Goal: Task Accomplishment & Management: Use online tool/utility

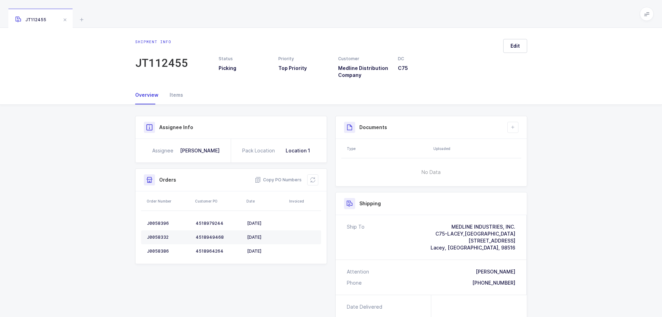
click at [313, 183] on button at bounding box center [312, 179] width 11 height 11
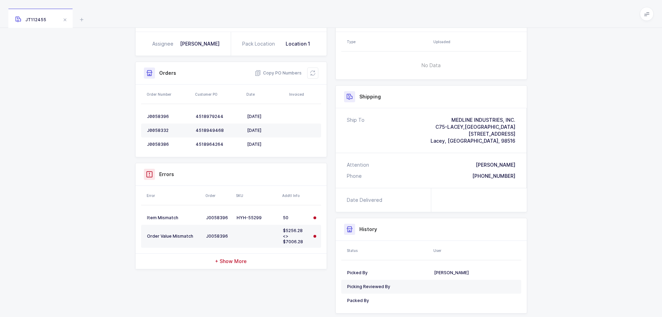
scroll to position [125, 0]
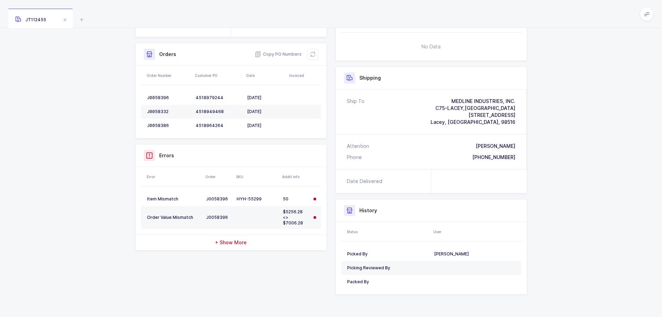
click at [311, 55] on icon at bounding box center [313, 54] width 6 height 6
drag, startPoint x: 229, startPoint y: 241, endPoint x: 233, endPoint y: 243, distance: 3.7
click at [229, 241] on span "+ Show More" at bounding box center [231, 242] width 32 height 7
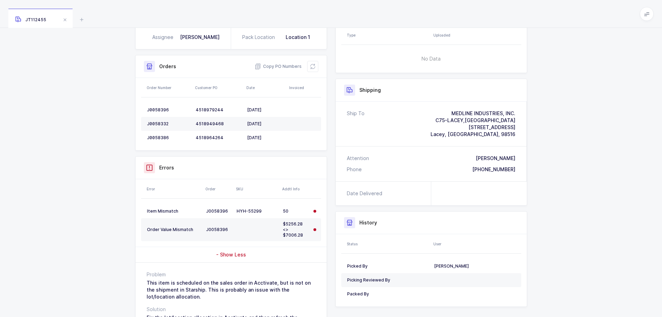
scroll to position [80, 0]
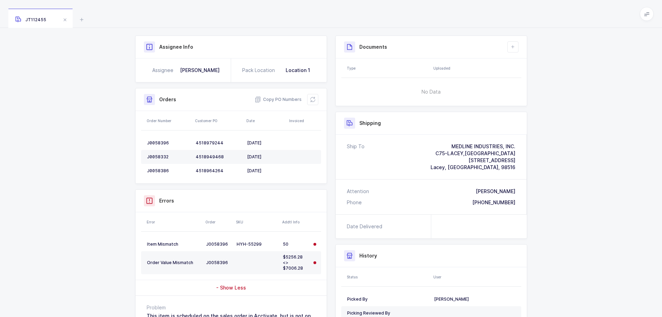
click at [315, 103] on button at bounding box center [312, 99] width 11 height 11
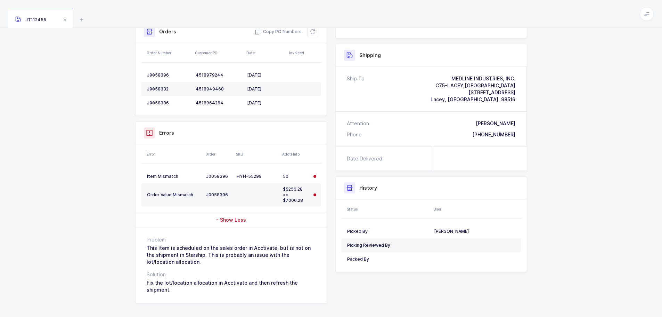
scroll to position [150, 0]
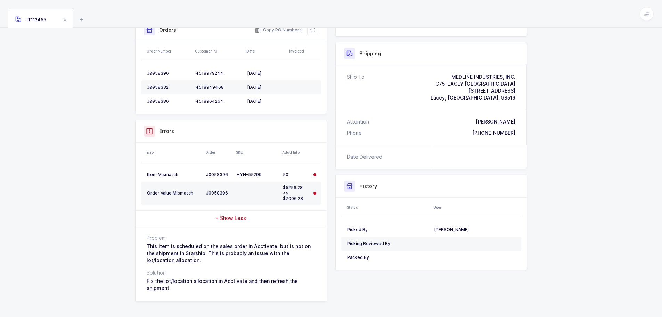
click at [282, 188] on td "$5256.28 <> $7006.28" at bounding box center [295, 192] width 31 height 23
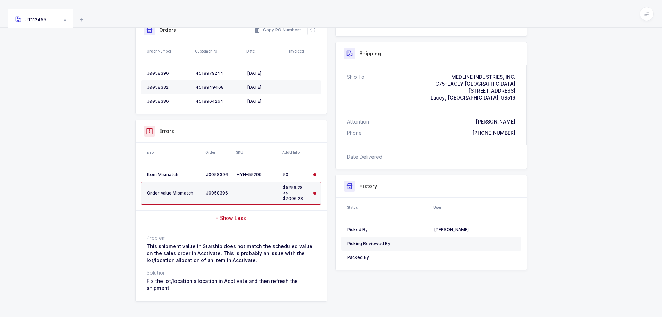
scroll to position [0, 0]
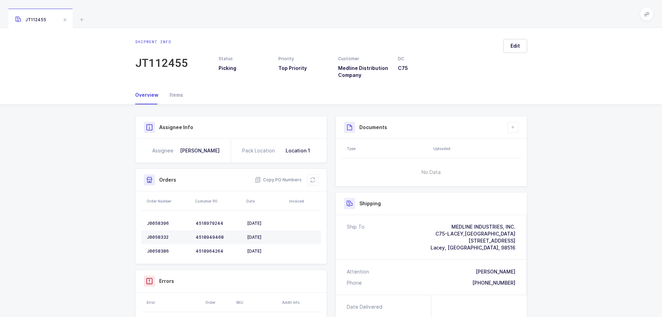
drag, startPoint x: 308, startPoint y: 180, endPoint x: 314, endPoint y: 181, distance: 6.7
click at [308, 180] on button at bounding box center [312, 179] width 11 height 11
click at [312, 181] on icon at bounding box center [313, 180] width 6 height 6
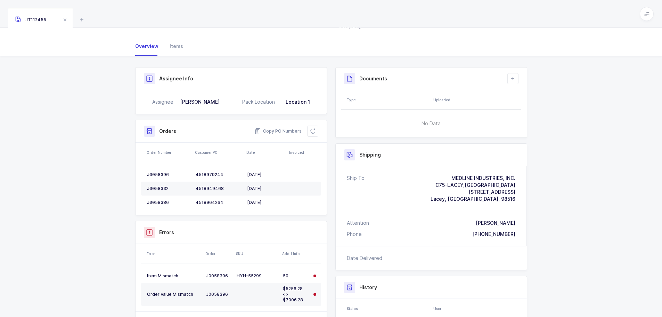
scroll to position [69, 0]
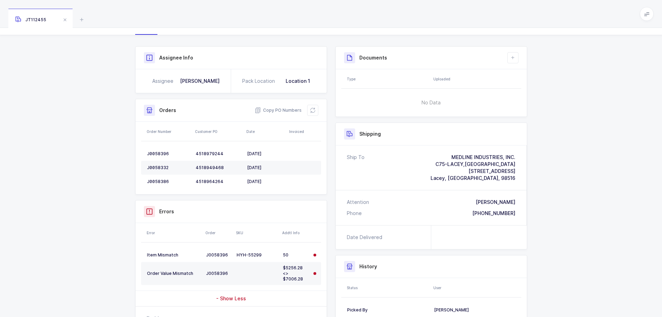
click at [311, 108] on icon at bounding box center [313, 110] width 6 height 6
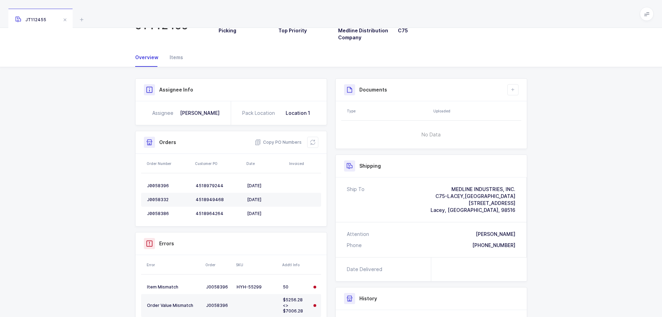
scroll to position [0, 0]
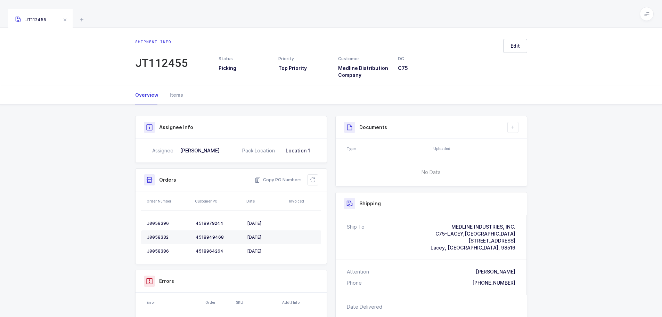
click at [310, 178] on icon at bounding box center [312, 180] width 7 height 7
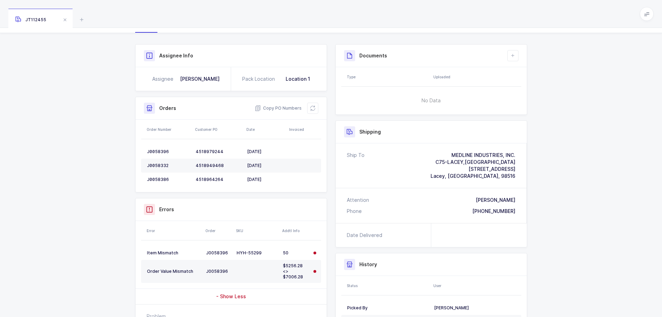
scroll to position [104, 0]
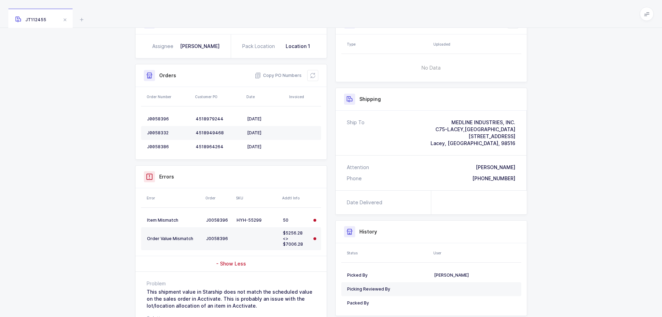
click at [318, 70] on div "Copy PO Numbers" at bounding box center [287, 75] width 64 height 11
click at [314, 77] on icon at bounding box center [313, 76] width 6 height 6
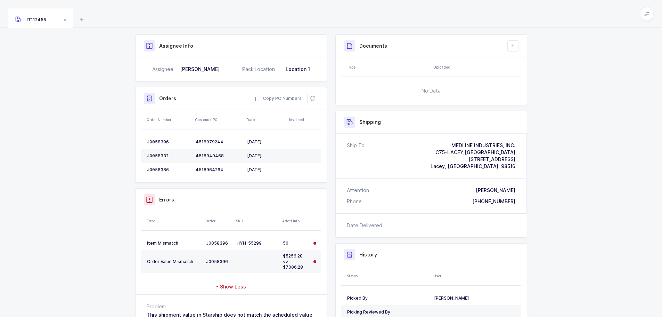
scroll to position [69, 0]
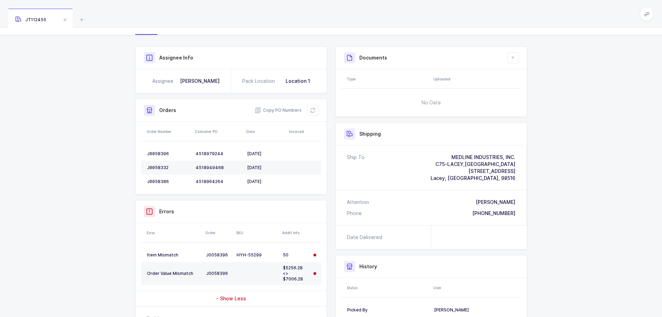
click at [310, 108] on icon at bounding box center [313, 110] width 6 height 6
click at [217, 255] on div "J0058396" at bounding box center [218, 255] width 25 height 6
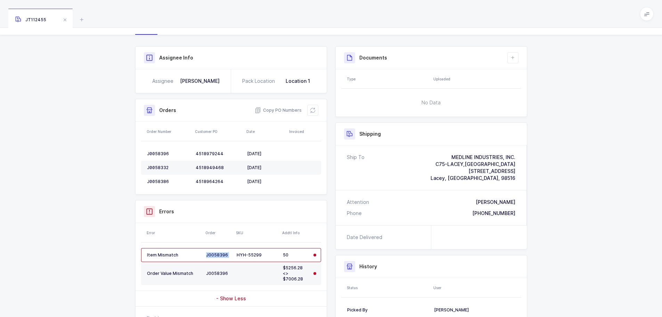
click at [217, 255] on div "J0058396" at bounding box center [218, 255] width 25 height 6
click at [164, 270] on div "Order Value Mismatch" at bounding box center [174, 273] width 54 height 6
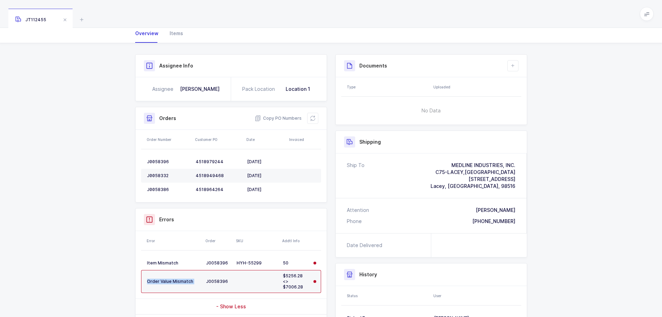
scroll to position [0, 0]
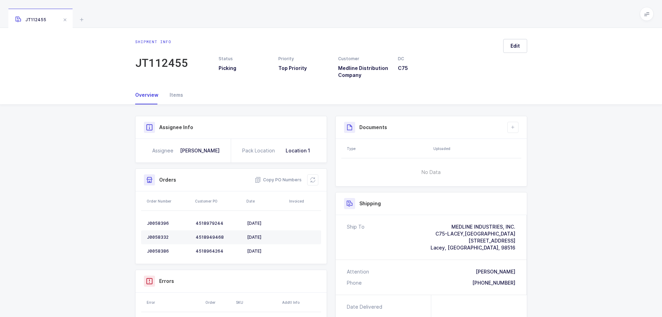
click at [314, 180] on icon at bounding box center [313, 180] width 6 height 6
click at [312, 177] on button at bounding box center [312, 179] width 11 height 11
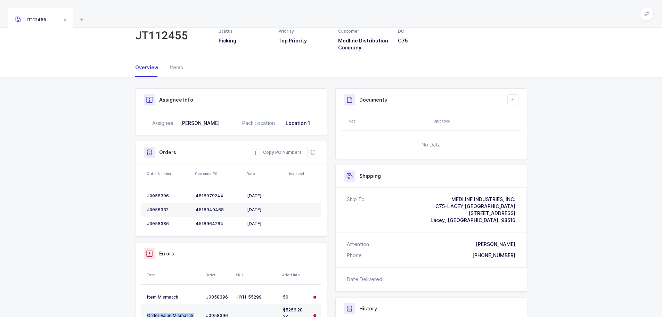
scroll to position [69, 0]
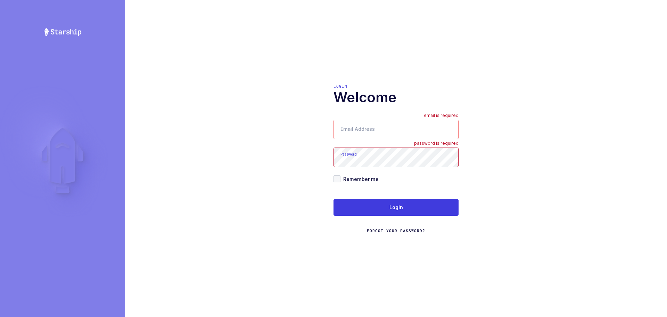
type input "mundo@janustrade.com"
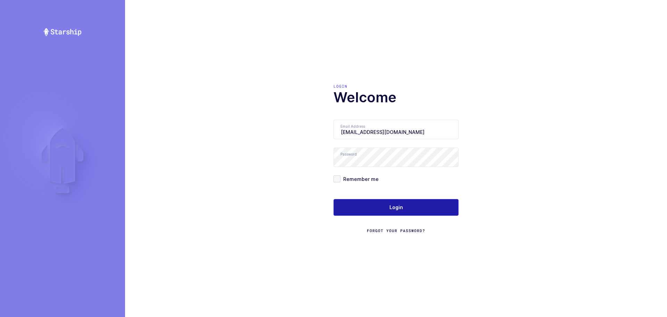
click at [374, 206] on button "Login" at bounding box center [396, 207] width 125 height 17
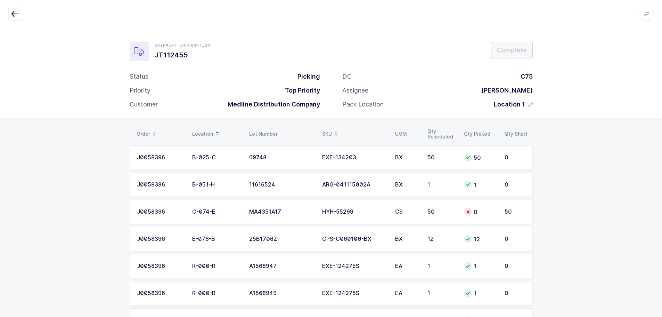
click at [18, 12] on icon "button" at bounding box center [15, 14] width 8 height 8
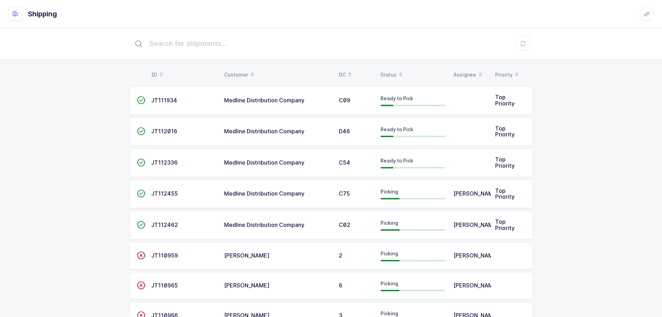
click at [385, 73] on div "Status" at bounding box center [412, 75] width 65 height 12
click at [390, 70] on div "Status" at bounding box center [412, 75] width 65 height 12
click at [391, 72] on div "Status" at bounding box center [412, 75] width 65 height 12
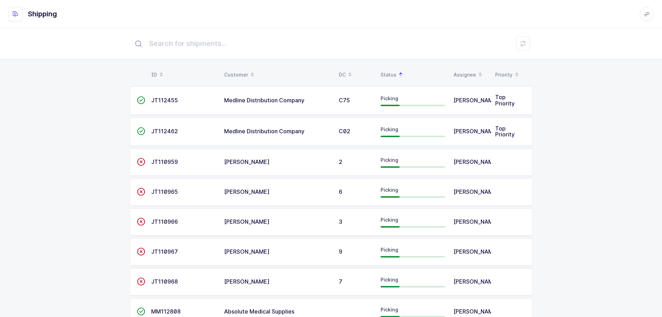
click at [278, 92] on td "Medline Distribution Company" at bounding box center [277, 100] width 115 height 28
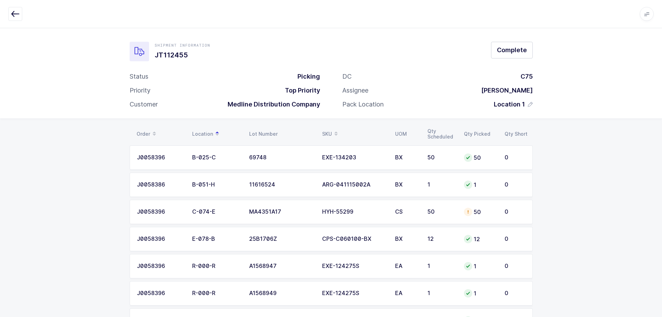
click at [456, 212] on td "50" at bounding box center [441, 211] width 36 height 24
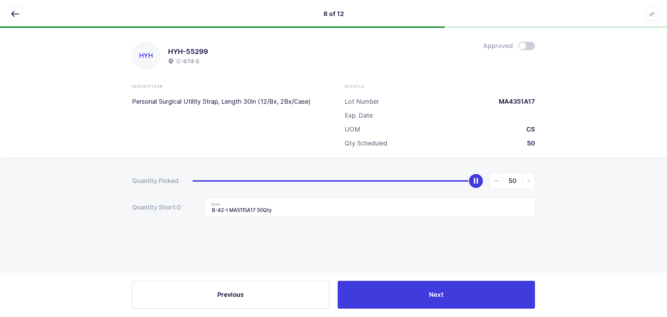
click at [16, 17] on icon "button" at bounding box center [15, 14] width 8 height 8
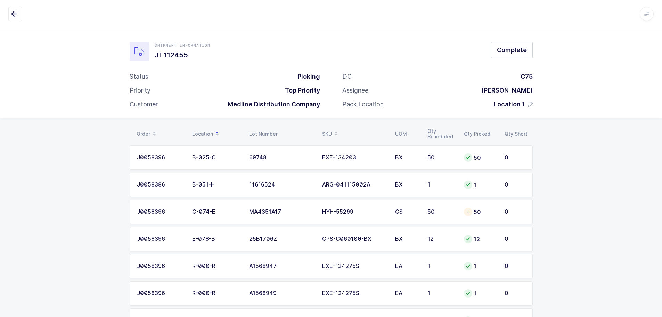
click at [337, 208] on div "HYH-55299" at bounding box center [354, 211] width 65 height 6
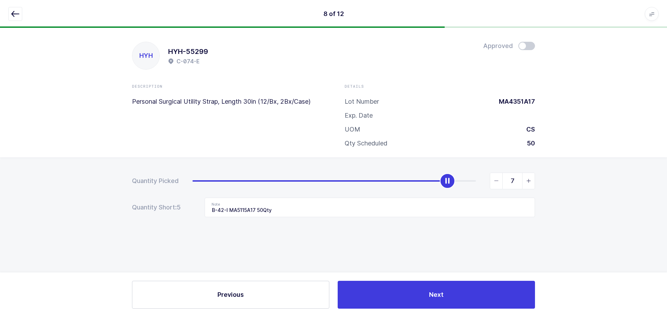
type input "0"
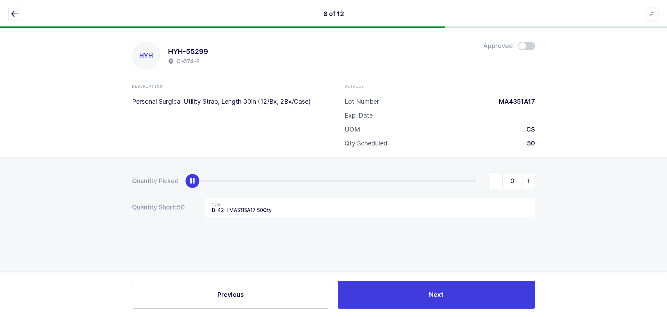
drag, startPoint x: 477, startPoint y: 183, endPoint x: 108, endPoint y: 202, distance: 369.9
click at [108, 202] on div "Quantity Picked 0 Quantity Short: 50 Note B-42-I MA5115A17 50Qty" at bounding box center [333, 219] width 667 height 124
drag, startPoint x: 285, startPoint y: 210, endPoint x: 191, endPoint y: 211, distance: 94.2
click at [191, 211] on div "Quantity Short: 50 Note B-42-I MA5115A17 50Qty" at bounding box center [333, 206] width 403 height 19
click at [17, 13] on icon "button" at bounding box center [15, 14] width 8 height 8
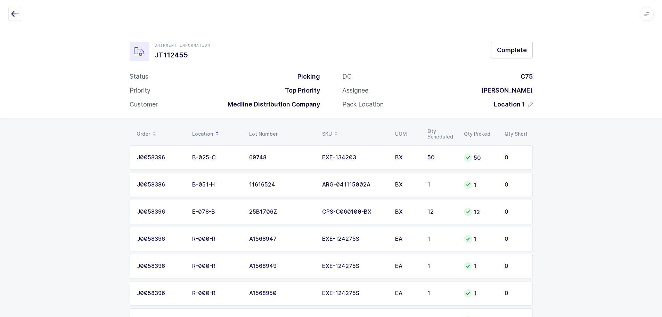
click at [323, 135] on div "SKU" at bounding box center [354, 134] width 65 height 12
click at [330, 132] on div "SKU" at bounding box center [354, 134] width 65 height 12
click at [502, 52] on span "Complete" at bounding box center [512, 50] width 30 height 9
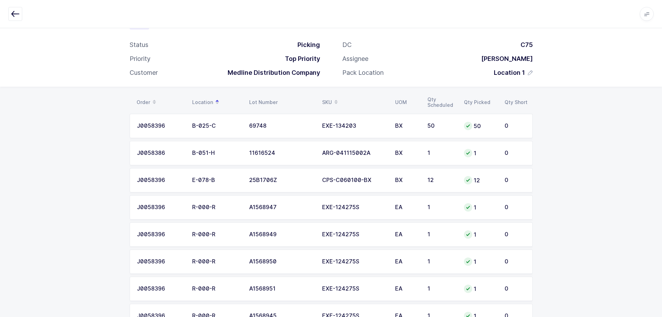
scroll to position [2, 0]
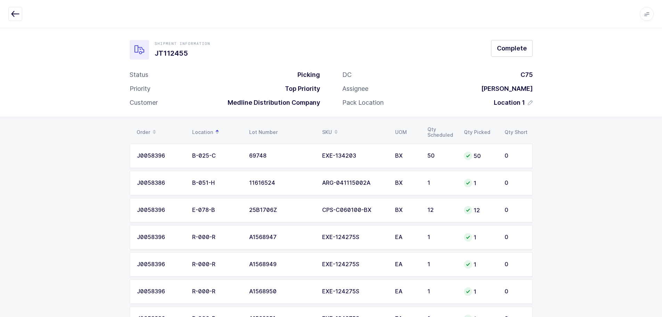
click at [328, 127] on div "SKU" at bounding box center [354, 132] width 65 height 12
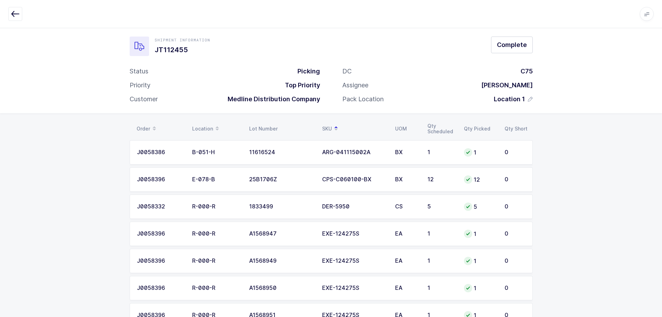
scroll to position [0, 0]
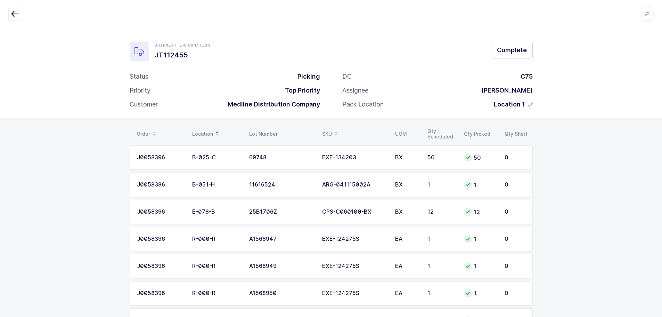
click at [331, 126] on table "Order Location Lot Number SKU UOM Qty Scheduled Qty Picked Qty Short" at bounding box center [331, 133] width 403 height 17
click at [326, 132] on div "SKU" at bounding box center [354, 134] width 65 height 12
click at [13, 13] on icon "button" at bounding box center [15, 14] width 8 height 8
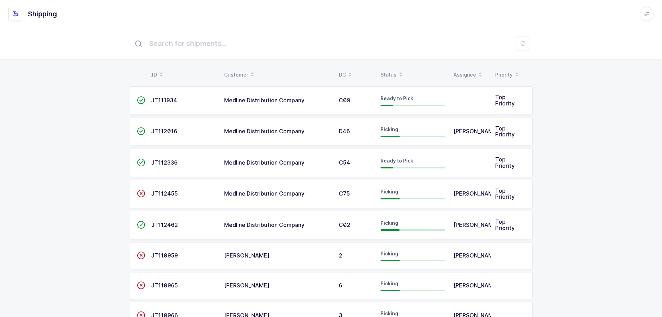
click at [386, 72] on div "Status" at bounding box center [412, 75] width 65 height 12
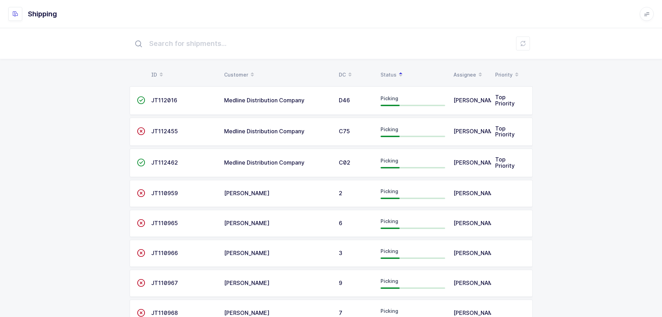
scroll to position [121, 0]
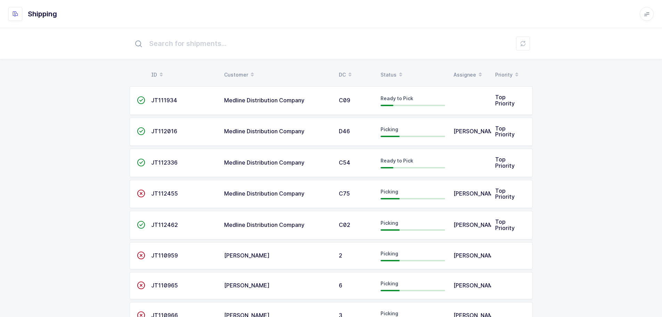
click at [69, 88] on div "ID Customer DC Status Assignee Priority  JT111934 Medline Distribution Company…" at bounding box center [331, 231] width 662 height 407
click at [380, 68] on table "ID Customer DC Status Assignee Priority" at bounding box center [331, 74] width 403 height 17
click at [380, 71] on div "Status" at bounding box center [412, 75] width 65 height 12
click at [172, 193] on span "JT112455" at bounding box center [164, 193] width 27 height 7
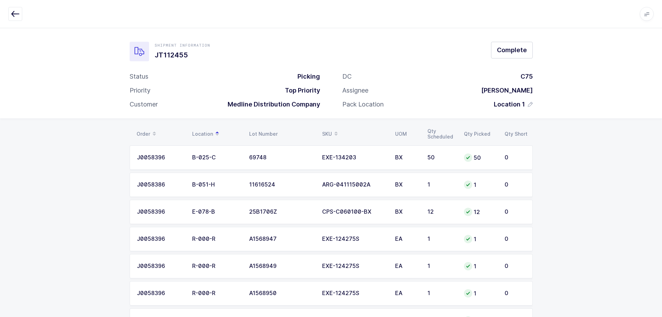
click at [333, 133] on span at bounding box center [336, 134] width 8 height 12
click at [329, 130] on div "SKU" at bounding box center [354, 134] width 65 height 12
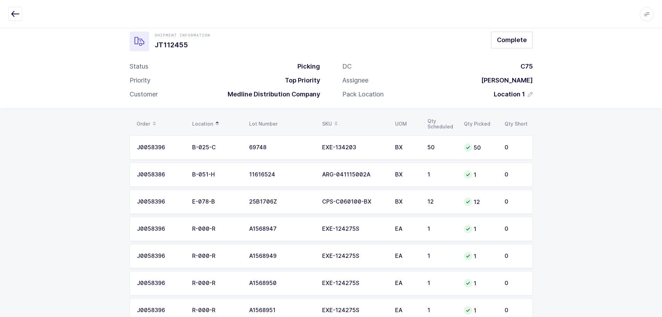
scroll to position [2, 0]
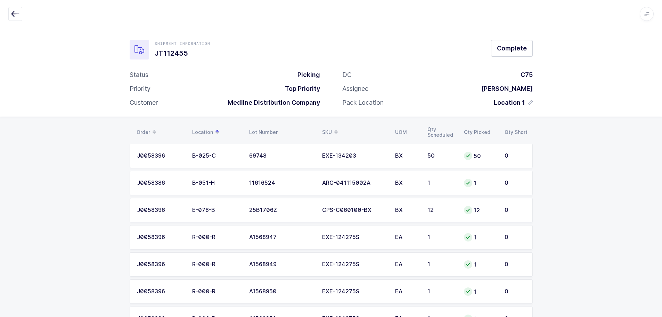
click at [325, 128] on div "SKU" at bounding box center [354, 132] width 65 height 12
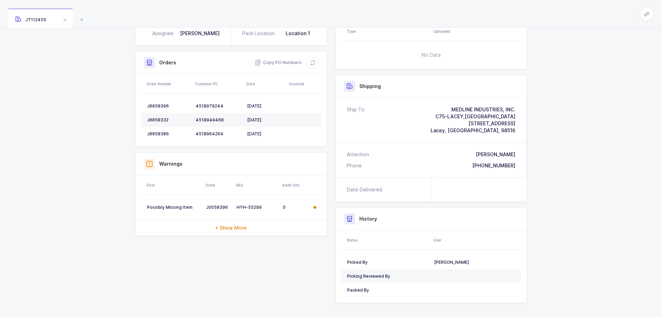
scroll to position [125, 0]
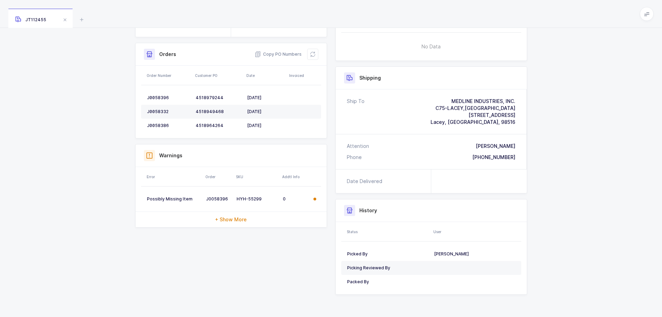
click at [318, 55] on div "Orders Copy PO Numbers" at bounding box center [231, 54] width 191 height 23
click at [315, 54] on button at bounding box center [312, 54] width 11 height 11
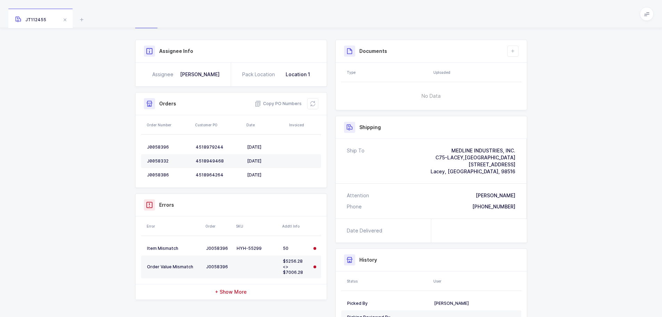
scroll to position [125, 0]
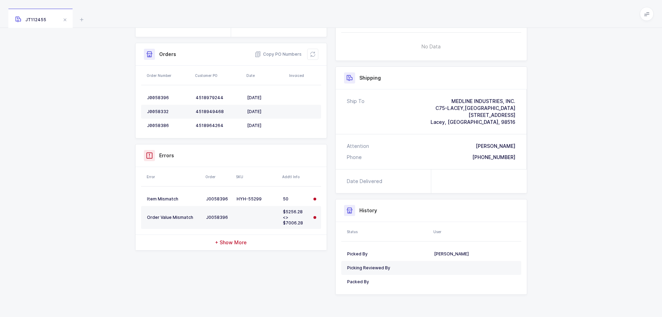
click at [314, 56] on icon at bounding box center [313, 54] width 6 height 6
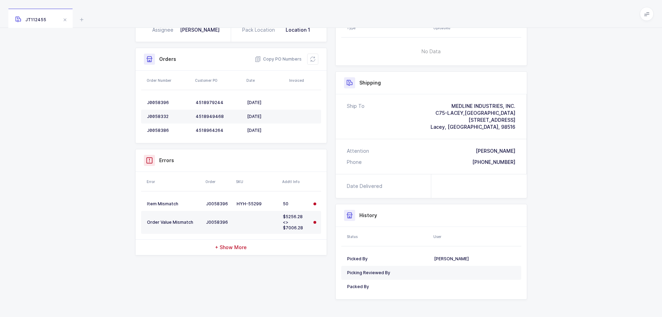
scroll to position [125, 0]
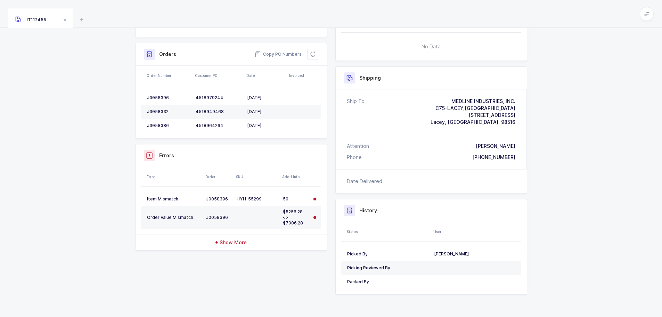
click at [318, 55] on div "Orders Copy PO Numbers" at bounding box center [231, 54] width 191 height 23
click at [317, 54] on button at bounding box center [312, 54] width 11 height 11
click at [313, 53] on icon at bounding box center [313, 54] width 6 height 6
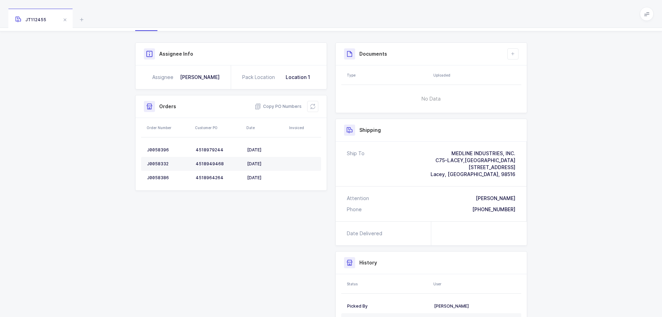
scroll to position [0, 0]
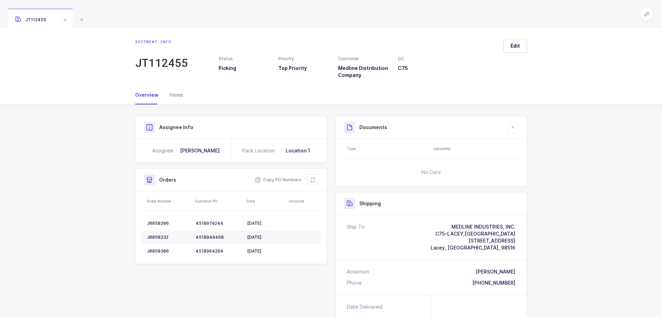
click at [312, 178] on icon at bounding box center [313, 180] width 6 height 6
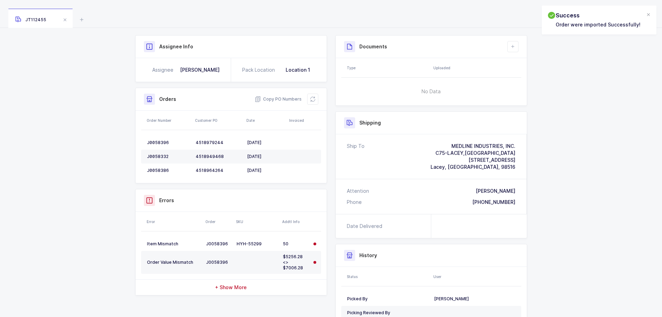
scroll to position [69, 0]
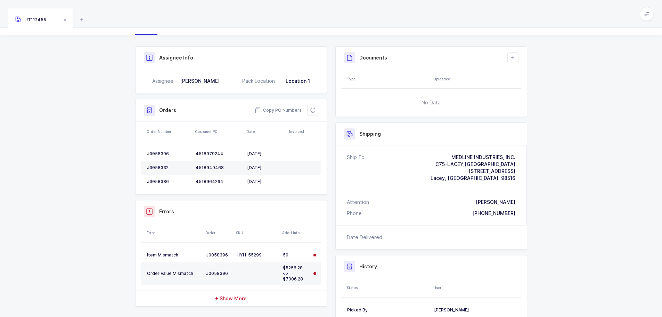
click at [314, 105] on button at bounding box center [312, 110] width 11 height 11
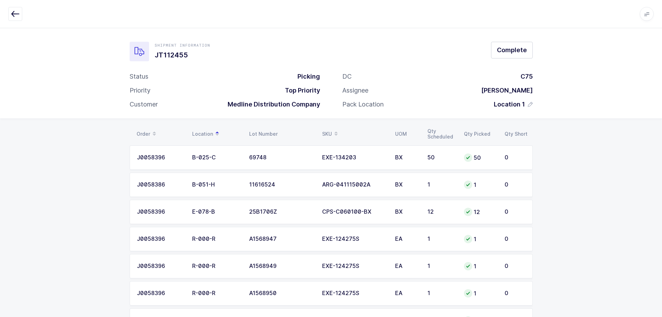
click at [326, 133] on div "SKU" at bounding box center [354, 134] width 65 height 12
click at [9, 13] on button "button" at bounding box center [15, 14] width 14 height 14
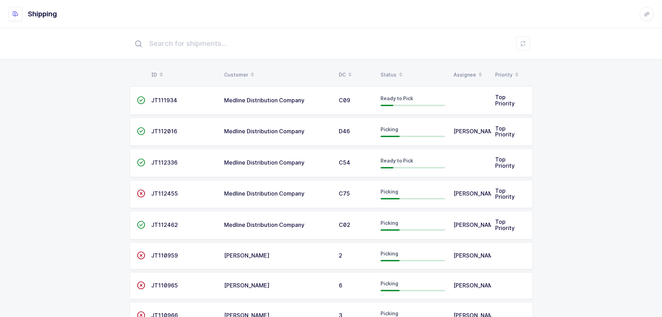
click at [165, 287] on span "JT110965" at bounding box center [164, 284] width 27 height 7
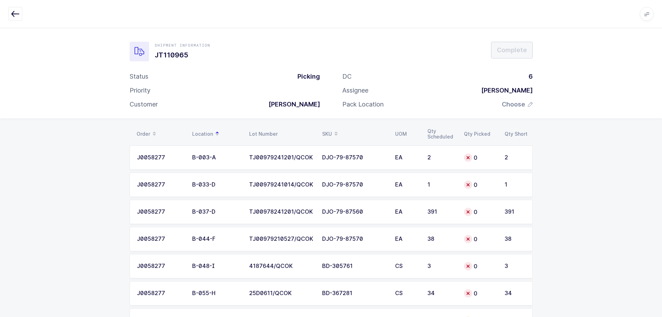
click at [327, 131] on div "SKU" at bounding box center [354, 134] width 65 height 12
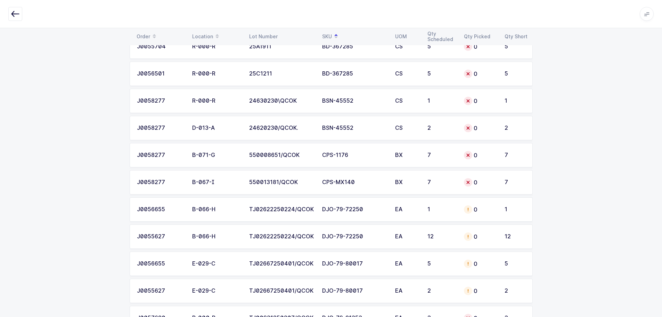
scroll to position [625, 0]
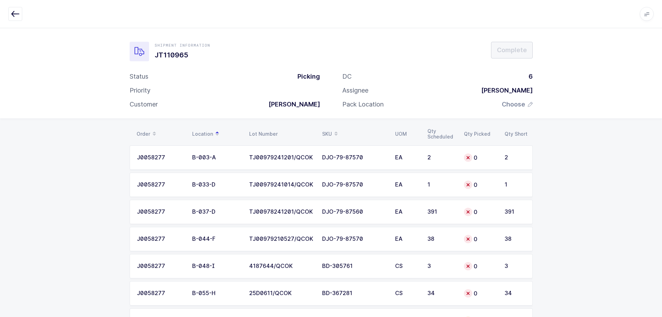
click at [22, 13] on button "button" at bounding box center [15, 14] width 14 height 14
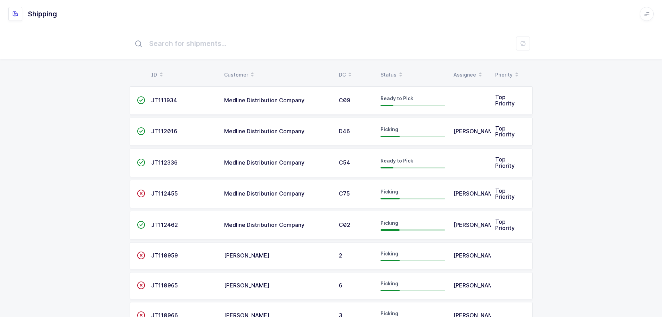
click at [391, 67] on div "ID Customer DC Status Assignee Priority  JT111934 Medline Distribution Company…" at bounding box center [331, 231] width 662 height 407
click at [391, 69] on div "Status" at bounding box center [412, 75] width 65 height 12
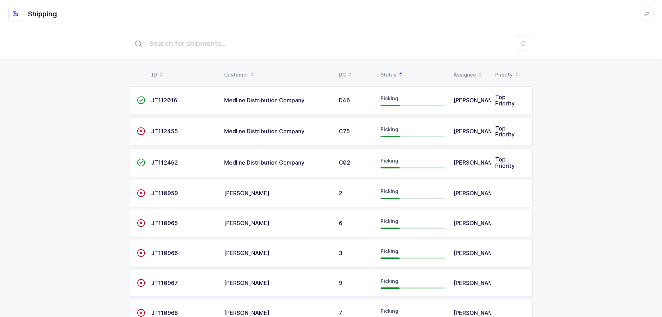
click at [141, 126] on td "" at bounding box center [138, 131] width 17 height 28
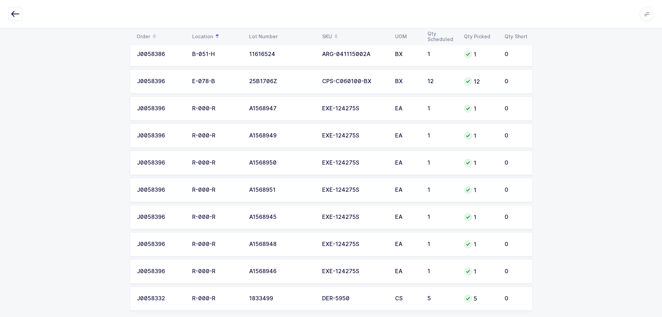
scroll to position [139, 0]
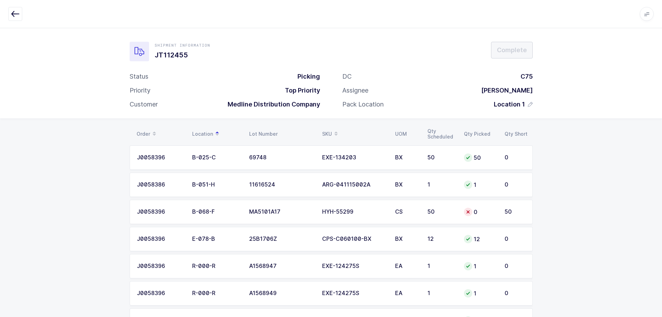
click at [328, 133] on div "SKU" at bounding box center [354, 134] width 65 height 12
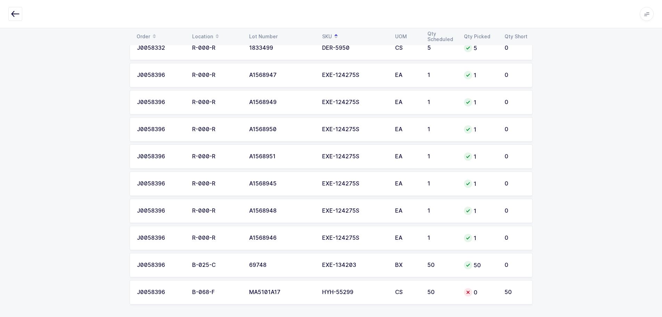
scroll to position [168, 0]
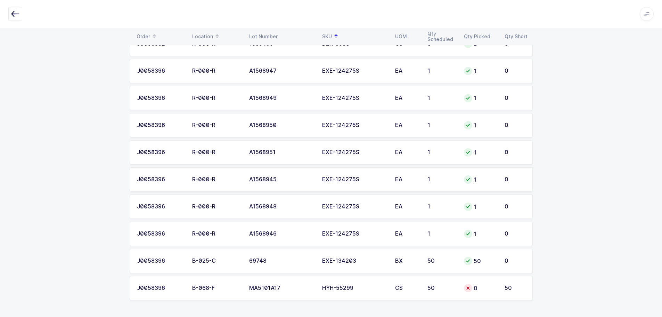
drag, startPoint x: 58, startPoint y: 157, endPoint x: 45, endPoint y: 177, distance: 24.1
click at [58, 157] on div "Order Location Lot Number SKU UOM Qty Scheduled Qty Picked Qty Short J0058386 B…" at bounding box center [331, 133] width 662 height 366
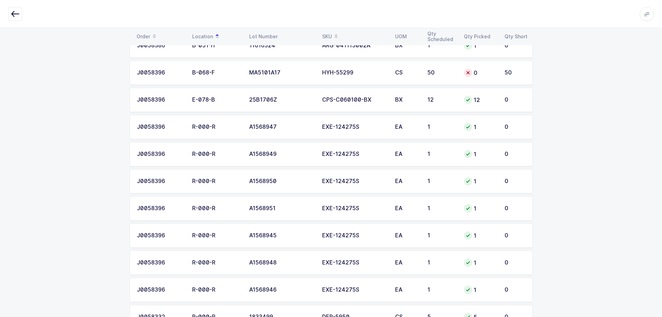
scroll to position [168, 0]
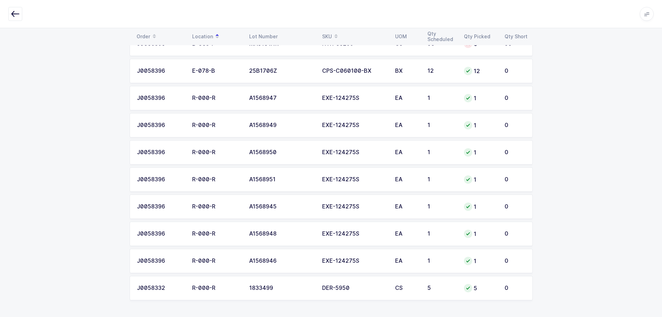
click at [13, 14] on icon "button" at bounding box center [15, 14] width 8 height 8
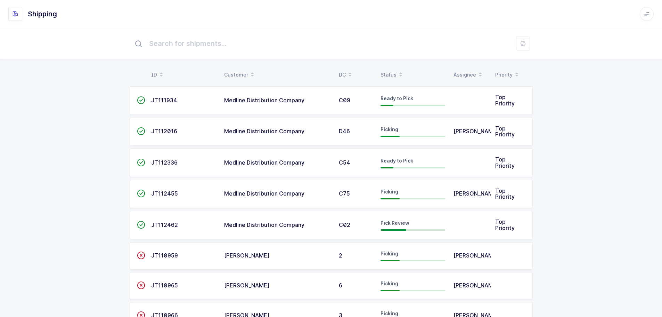
click at [396, 71] on span at bounding box center [400, 75] width 8 height 12
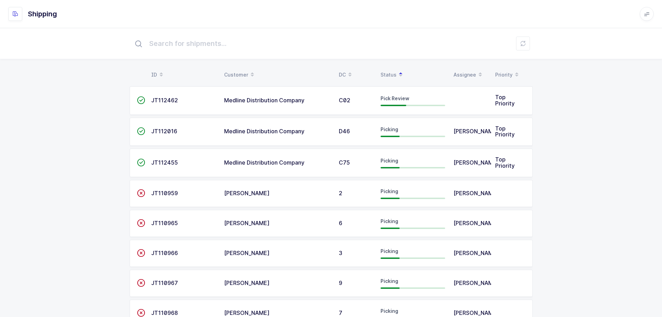
click at [190, 93] on td "JT112462" at bounding box center [183, 100] width 73 height 28
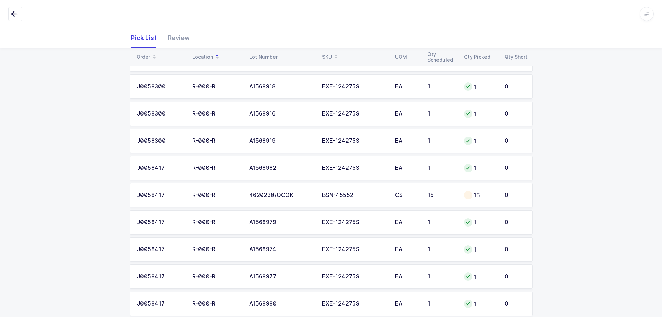
scroll to position [429, 0]
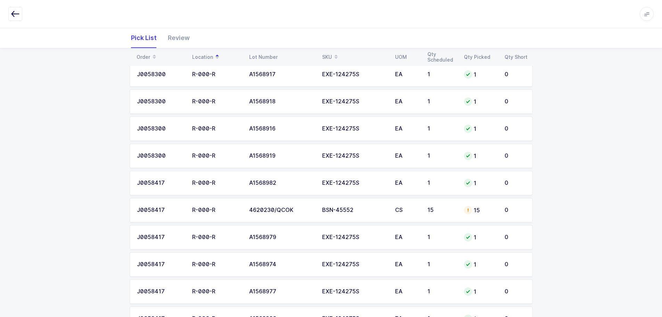
click at [345, 213] on td "BSN-45552" at bounding box center [354, 210] width 73 height 24
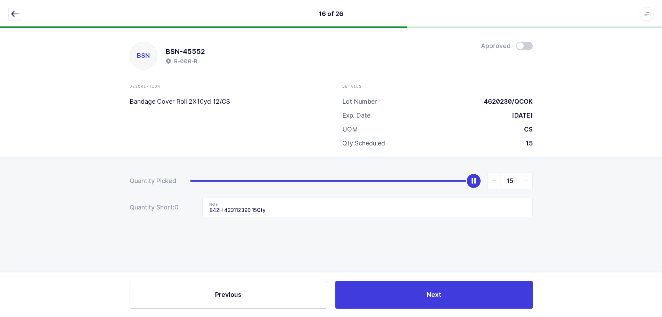
scroll to position [0, 0]
type input "0"
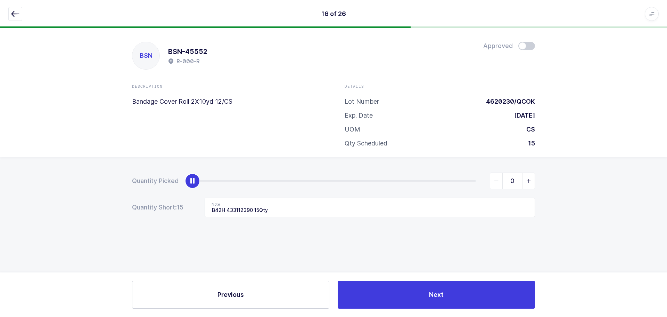
drag, startPoint x: 475, startPoint y: 182, endPoint x: 169, endPoint y: 200, distance: 306.3
click at [97, 188] on div "Quantity Picked 0 Quantity Short: 15 Note B42H 433112390 15Qty" at bounding box center [333, 219] width 667 height 124
drag, startPoint x: 303, startPoint y: 207, endPoint x: 184, endPoint y: 212, distance: 119.6
click at [184, 212] on div "Quantity Short: 15 Note B42H 433112390 15Qty" at bounding box center [333, 206] width 403 height 19
click at [8, 15] on div "16 of 26 Apps Core Warehouse Admin Mission Control Purchasing Baltazar N. Logou…" at bounding box center [333, 14] width 667 height 28
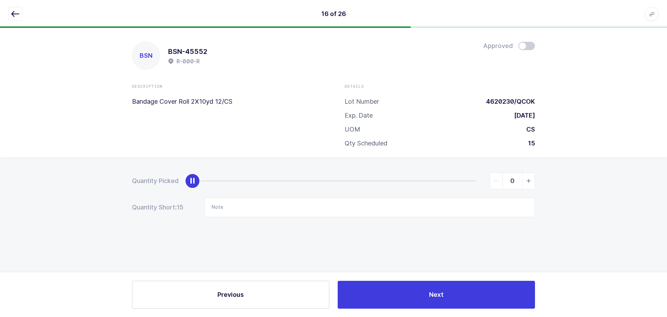
click at [13, 10] on icon "button" at bounding box center [15, 14] width 8 height 8
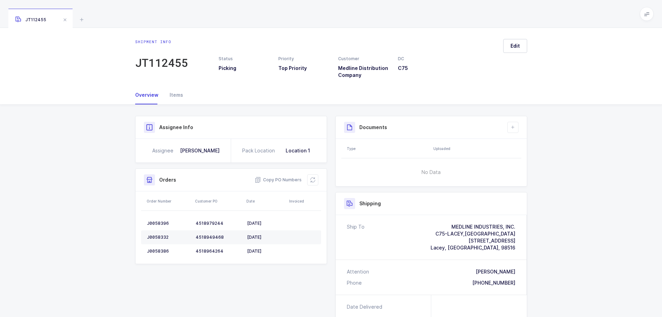
click at [78, 16] on icon at bounding box center [81, 19] width 8 height 8
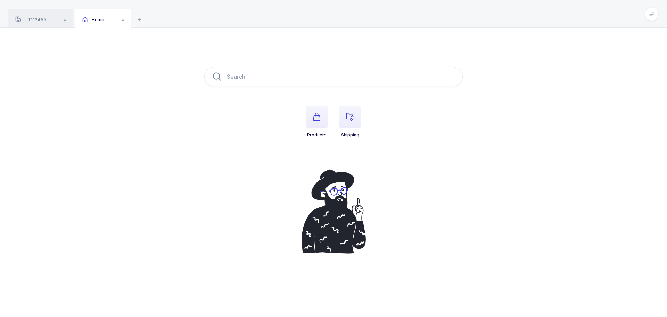
click at [348, 121] on span "button" at bounding box center [350, 117] width 22 height 22
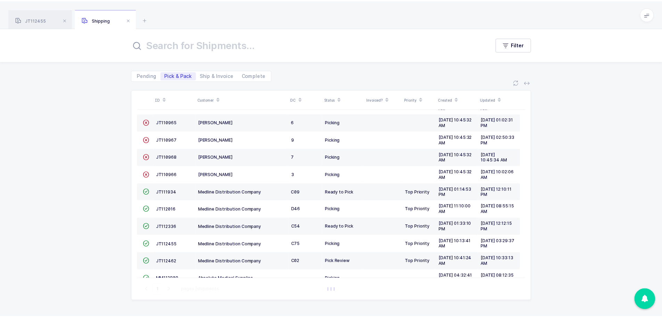
scroll to position [33, 0]
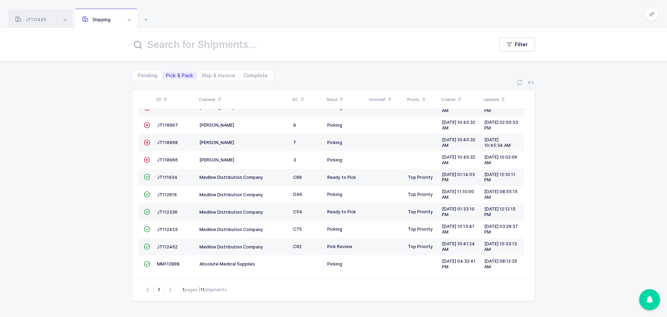
click at [170, 246] on span "JT112462" at bounding box center [167, 246] width 20 height 5
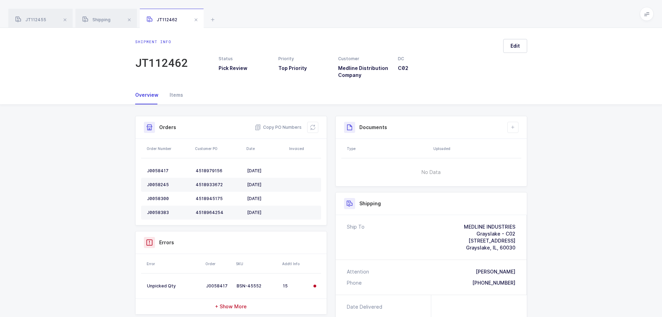
click at [313, 125] on icon at bounding box center [313, 127] width 6 height 6
click at [316, 127] on button at bounding box center [312, 127] width 11 height 11
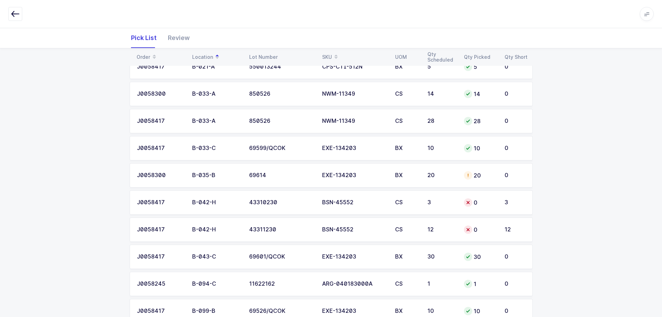
scroll to position [139, 0]
click at [423, 198] on td "3" at bounding box center [441, 201] width 36 height 24
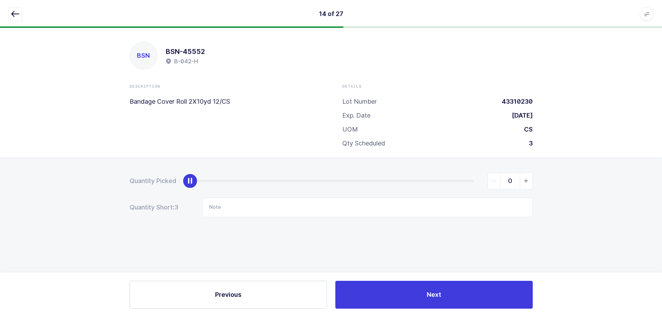
scroll to position [0, 0]
type input "3"
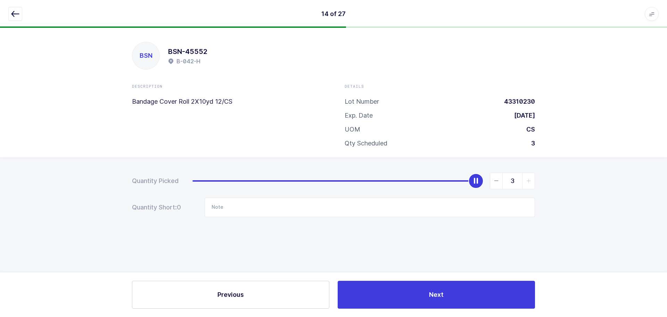
click at [527, 180] on icon "slider between 0 and 3" at bounding box center [528, 180] width 5 height 5
click at [16, 11] on icon "button" at bounding box center [15, 14] width 8 height 8
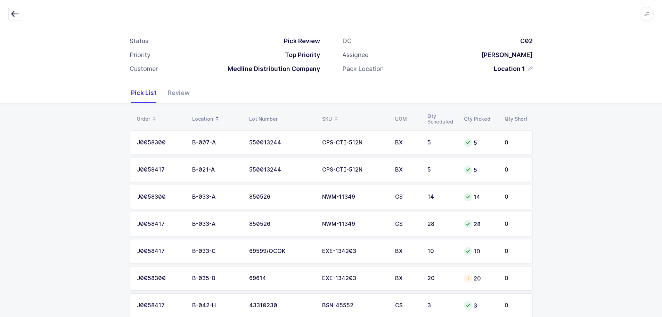
scroll to position [104, 0]
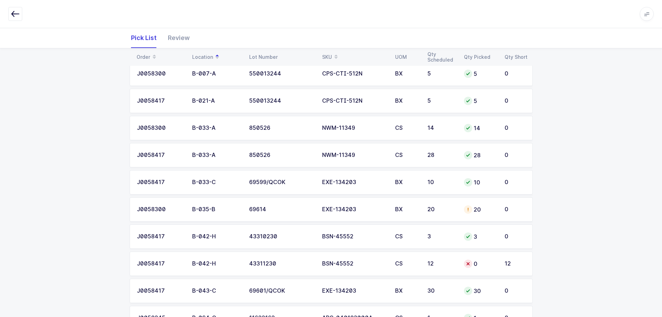
click at [444, 263] on div "12" at bounding box center [441, 263] width 28 height 6
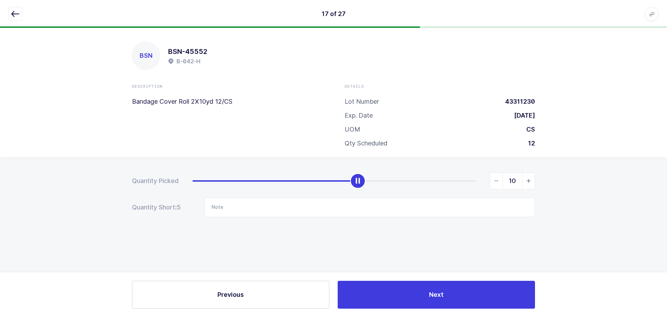
type input "12"
drag, startPoint x: 196, startPoint y: 181, endPoint x: 590, endPoint y: 165, distance: 394.7
click at [590, 165] on div "Quantity Picked 12 Quantity Short: 0 Note" at bounding box center [333, 219] width 667 height 124
click at [15, 11] on icon "button" at bounding box center [15, 14] width 8 height 8
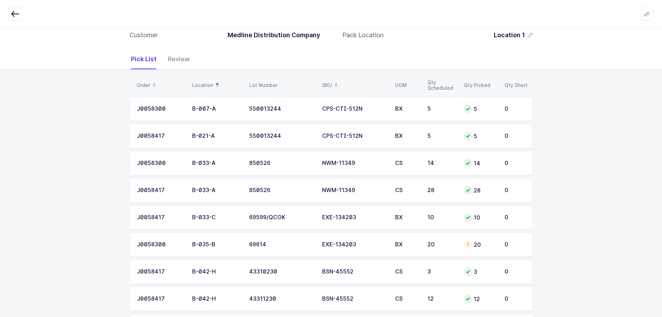
scroll to position [104, 0]
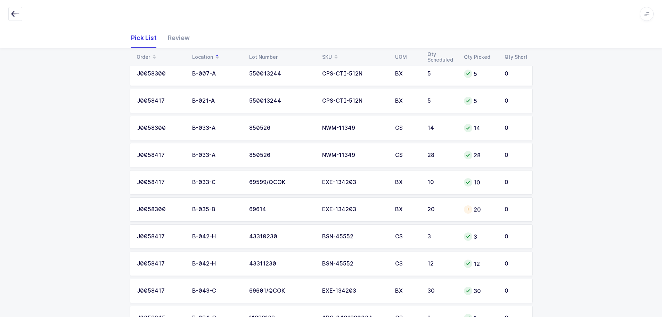
click at [432, 208] on div "20" at bounding box center [441, 209] width 28 height 6
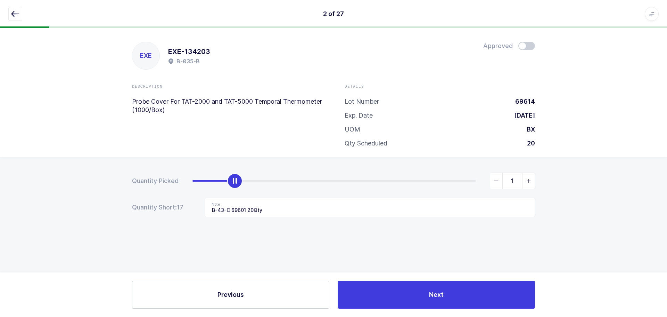
type input "0"
drag, startPoint x: 475, startPoint y: 176, endPoint x: 39, endPoint y: 198, distance: 436.6
click at [37, 202] on div "Quantity Picked 0 Quantity Short: 17 Note B-43-C 69601 20Qty" at bounding box center [333, 219] width 667 height 124
drag, startPoint x: 280, startPoint y: 215, endPoint x: 122, endPoint y: 205, distance: 159.1
click at [122, 205] on div "Quantity Picked 0 Quantity Short: 20 Note B-43-C 69601 20Qty" at bounding box center [333, 219] width 667 height 124
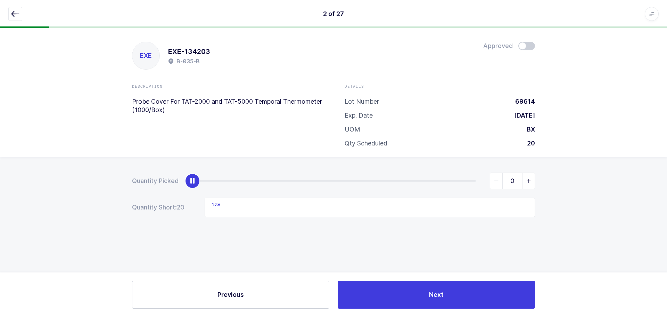
click at [18, 12] on icon "button" at bounding box center [15, 14] width 8 height 8
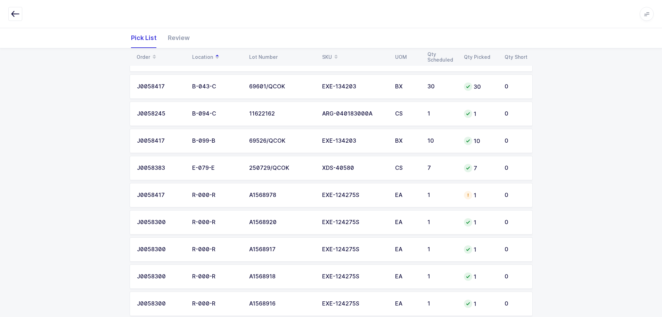
scroll to position [313, 0]
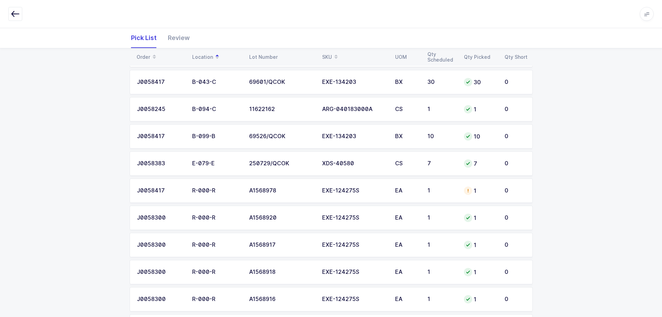
click at [417, 190] on div "EA" at bounding box center [407, 190] width 24 height 6
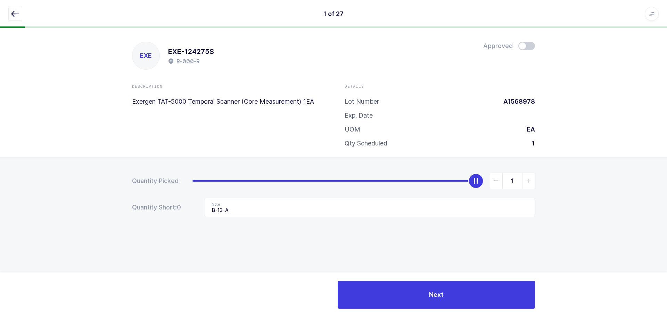
drag, startPoint x: 528, startPoint y: 48, endPoint x: 474, endPoint y: 115, distance: 85.8
click at [528, 48] on span at bounding box center [526, 46] width 17 height 8
click at [19, 15] on button "button" at bounding box center [15, 14] width 14 height 14
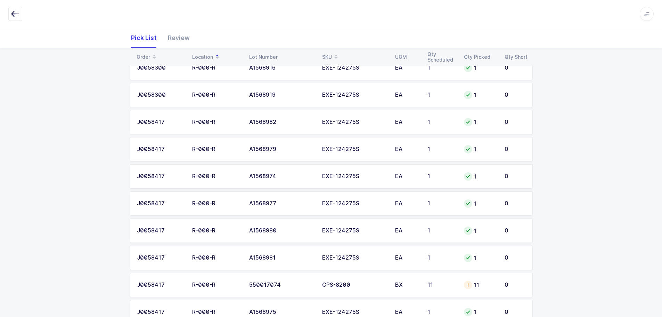
scroll to position [591, 0]
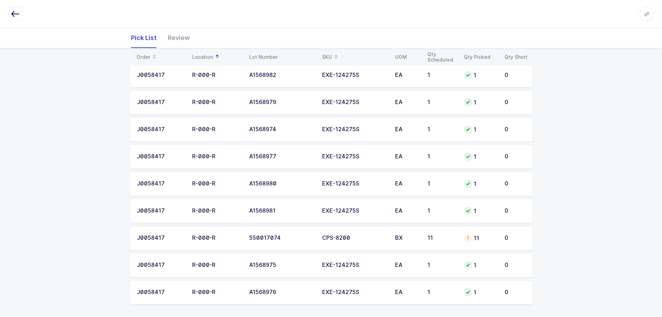
click at [377, 241] on td "CPS-8200" at bounding box center [354, 237] width 73 height 24
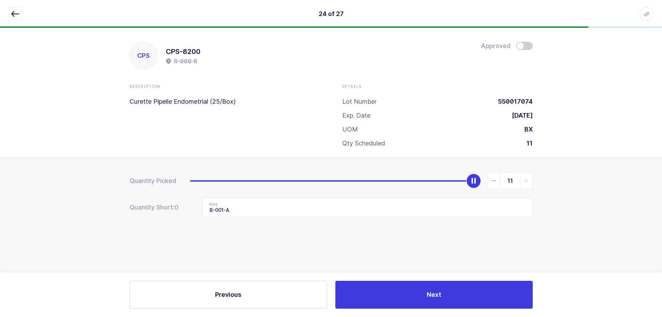
scroll to position [0, 0]
click at [532, 42] on span at bounding box center [526, 46] width 17 height 8
click at [12, 10] on icon "button" at bounding box center [15, 14] width 8 height 8
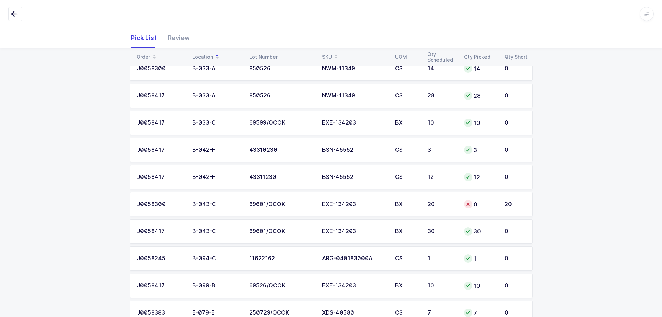
scroll to position [174, 0]
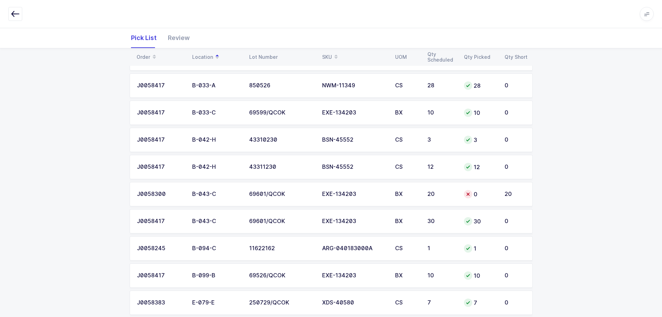
click at [318, 200] on td "EXE-134203" at bounding box center [354, 194] width 73 height 24
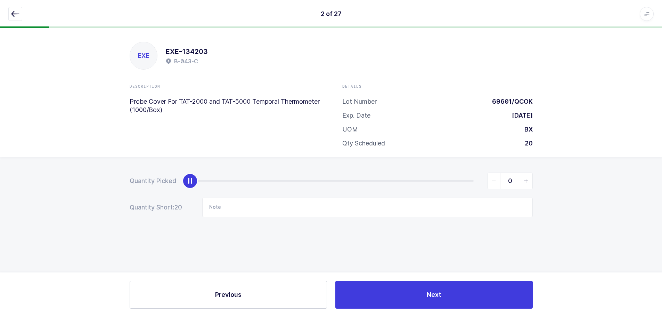
scroll to position [0, 0]
type input "20"
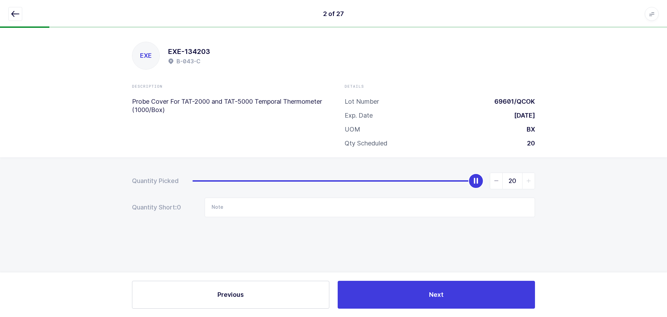
drag, startPoint x: 193, startPoint y: 177, endPoint x: 614, endPoint y: 181, distance: 421.1
click at [614, 181] on div "Quantity Picked 20 Quantity Short: 0 Note" at bounding box center [333, 219] width 667 height 124
click at [18, 12] on icon "button" at bounding box center [15, 14] width 8 height 8
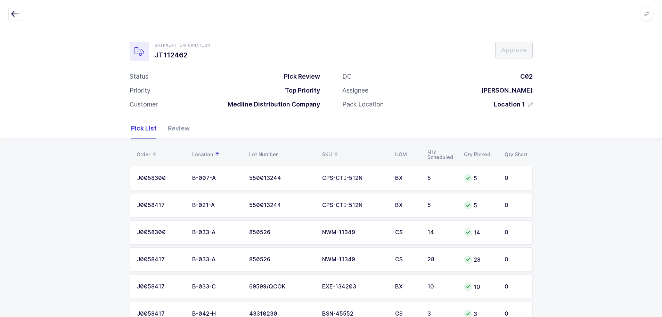
click at [172, 126] on div "Review" at bounding box center [175, 128] width 27 height 20
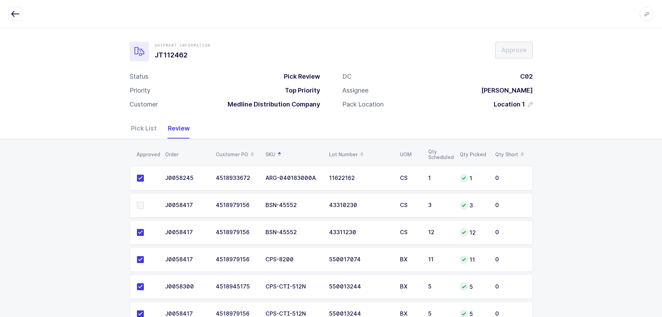
click at [143, 204] on span at bounding box center [140, 205] width 7 height 7
click at [144, 202] on input "checkbox" at bounding box center [144, 202] width 0 height 0
click at [514, 46] on button "Approve" at bounding box center [514, 50] width 38 height 17
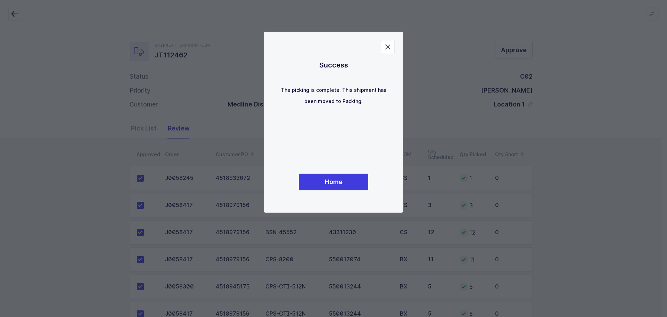
drag, startPoint x: 330, startPoint y: 171, endPoint x: 329, endPoint y: 174, distance: 3.6
click at [329, 172] on div "Success The picking is complete. This shipment has been moved to Packing. Home" at bounding box center [333, 122] width 111 height 153
click at [328, 180] on span "Home" at bounding box center [334, 181] width 18 height 9
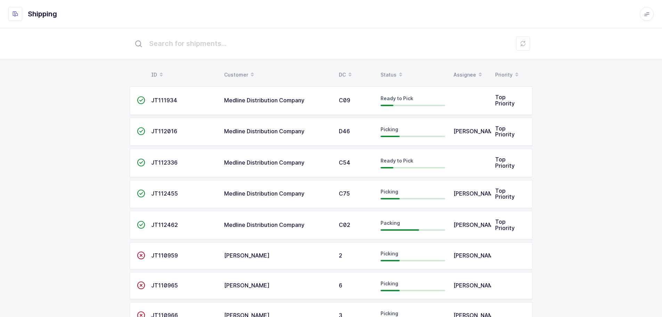
click at [384, 69] on div "Status" at bounding box center [412, 75] width 65 height 12
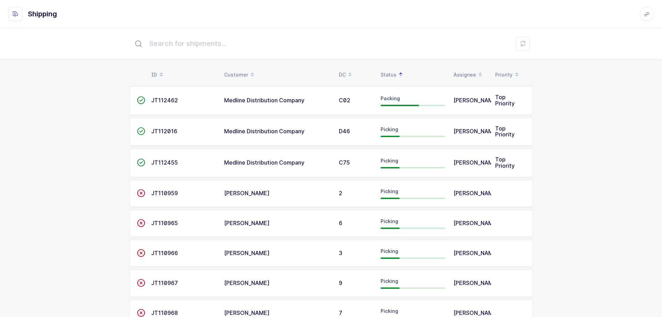
click at [227, 164] on span "Medline Distribution Company" at bounding box center [264, 162] width 80 height 7
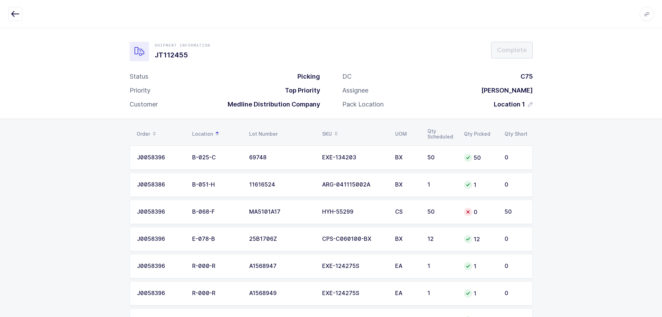
click at [10, 14] on button "button" at bounding box center [15, 14] width 14 height 14
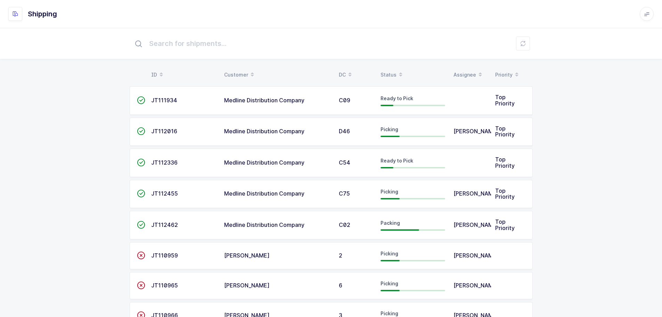
click at [389, 61] on div "ID Customer DC Status Assignee Priority  JT111934 Medline Distribution Company…" at bounding box center [331, 231] width 662 height 407
click at [385, 70] on div "Status" at bounding box center [412, 75] width 65 height 12
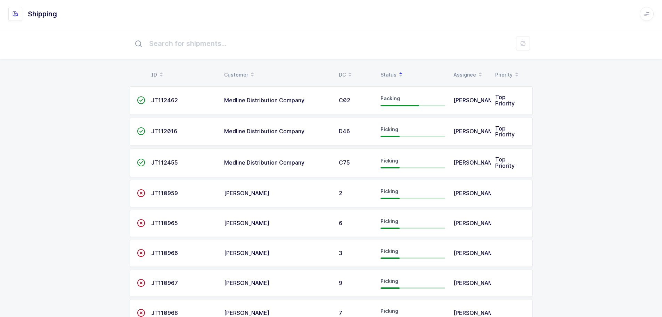
click at [174, 128] on span "JT112016" at bounding box center [164, 131] width 26 height 7
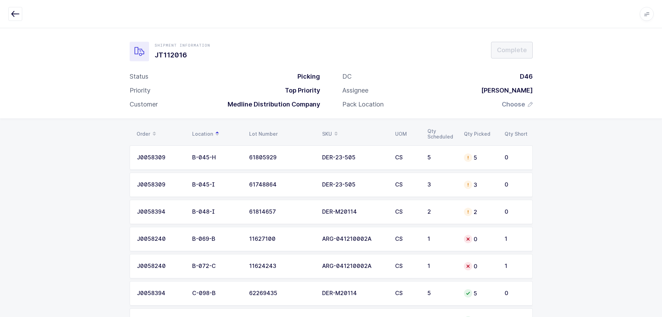
click at [17, 14] on icon "button" at bounding box center [15, 14] width 8 height 8
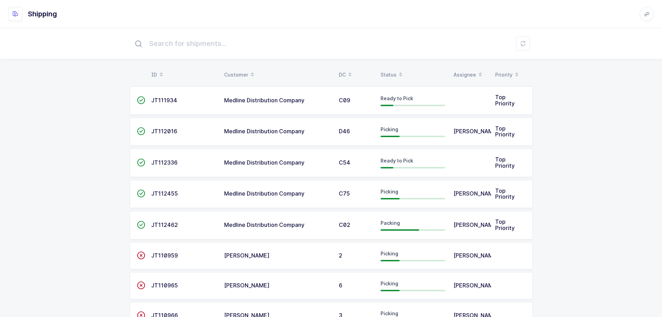
drag, startPoint x: 393, startPoint y: 69, endPoint x: 399, endPoint y: 69, distance: 5.2
click at [393, 69] on div "Status" at bounding box center [412, 75] width 65 height 12
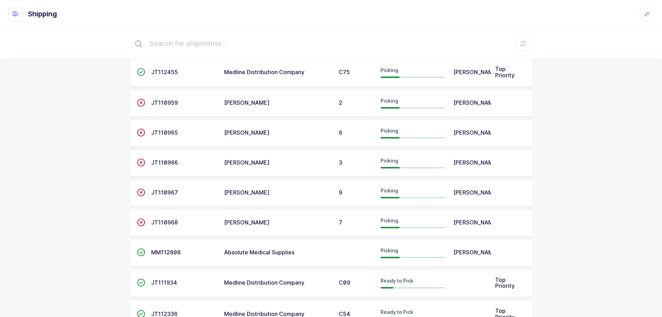
scroll to position [121, 0]
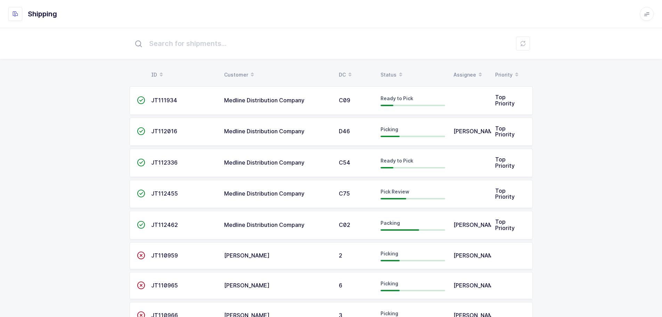
click at [391, 73] on div "Status" at bounding box center [412, 75] width 65 height 12
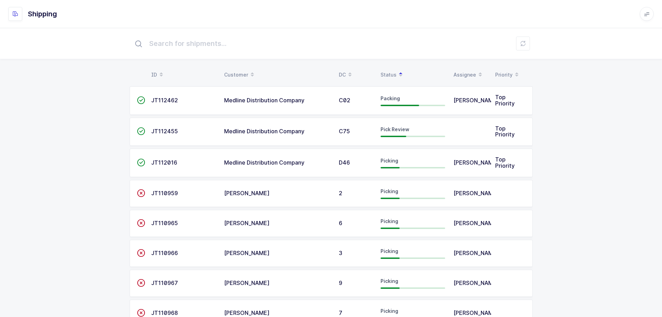
click at [401, 134] on div "Pick Review" at bounding box center [412, 131] width 65 height 11
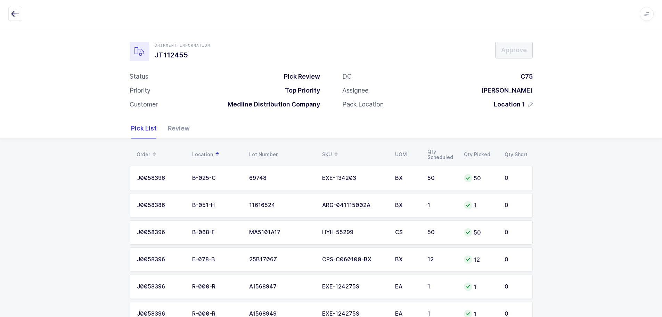
click at [168, 128] on div "Review" at bounding box center [175, 128] width 27 height 20
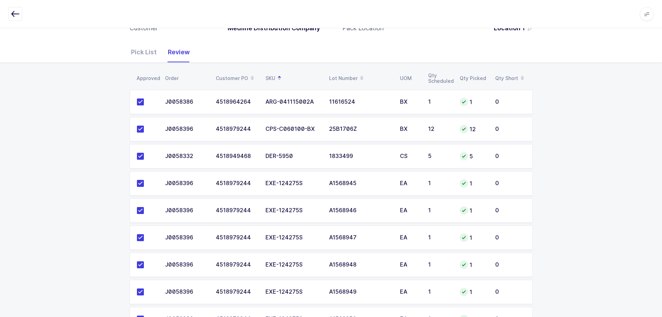
scroll to position [188, 0]
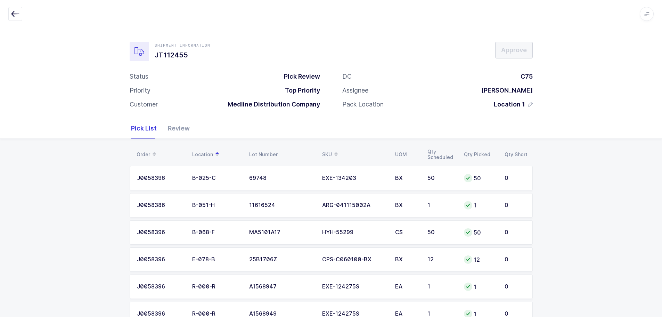
click at [13, 13] on icon "button" at bounding box center [15, 14] width 8 height 8
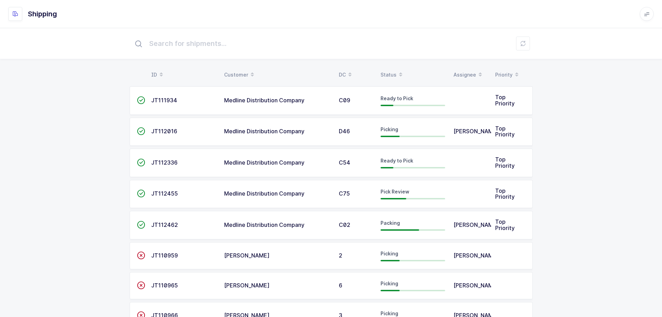
click at [390, 70] on div "Status" at bounding box center [412, 75] width 65 height 12
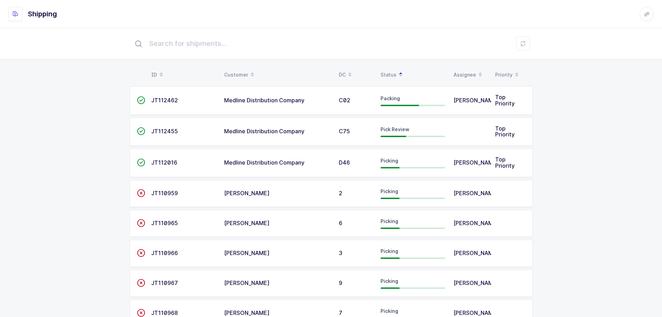
click at [429, 168] on td "Picking" at bounding box center [412, 162] width 73 height 28
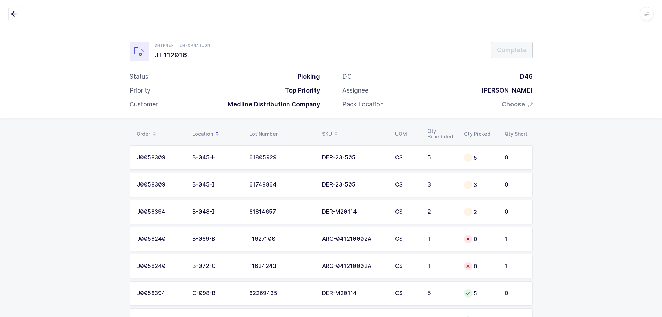
click at [15, 12] on icon "button" at bounding box center [15, 14] width 8 height 8
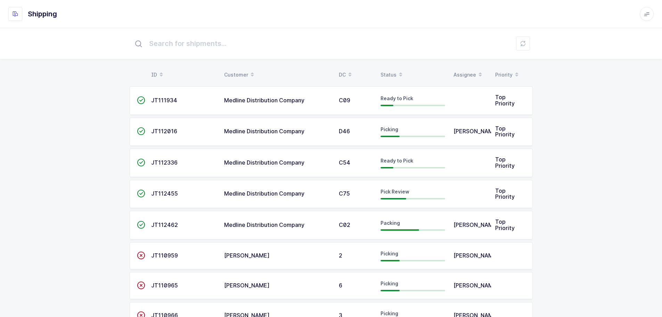
click at [396, 73] on span at bounding box center [400, 75] width 8 height 12
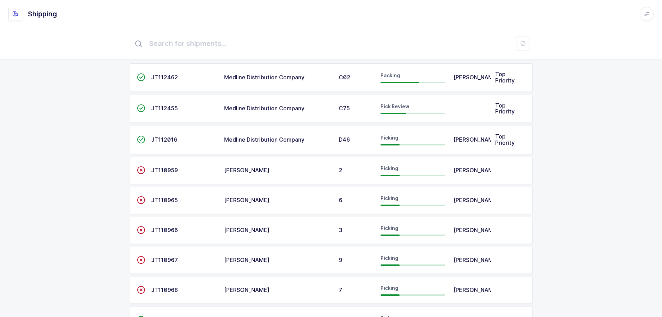
scroll to position [35, 0]
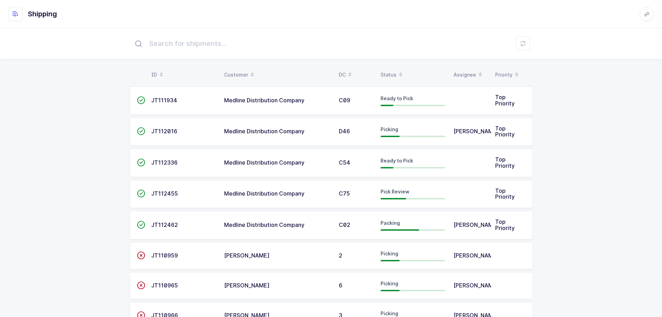
click at [386, 69] on div "Status" at bounding box center [412, 75] width 65 height 12
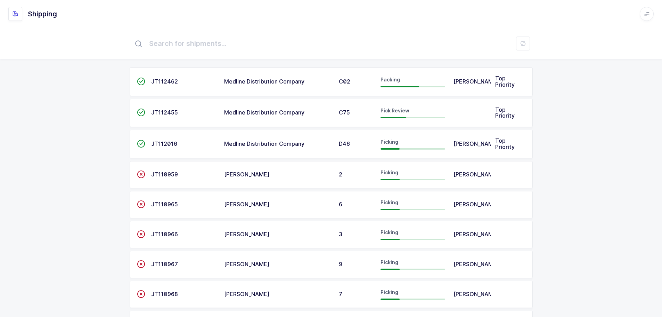
scroll to position [35, 0]
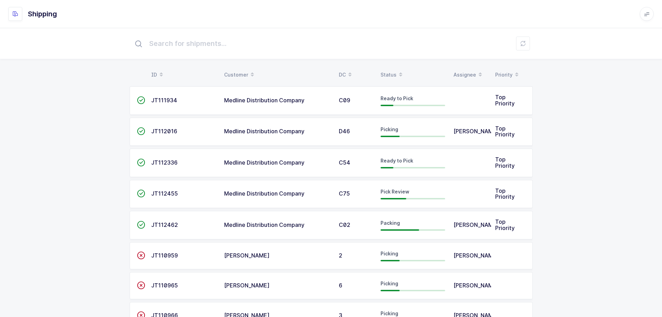
click at [391, 69] on div "Status" at bounding box center [412, 75] width 65 height 12
click at [391, 72] on div "Status" at bounding box center [412, 75] width 65 height 12
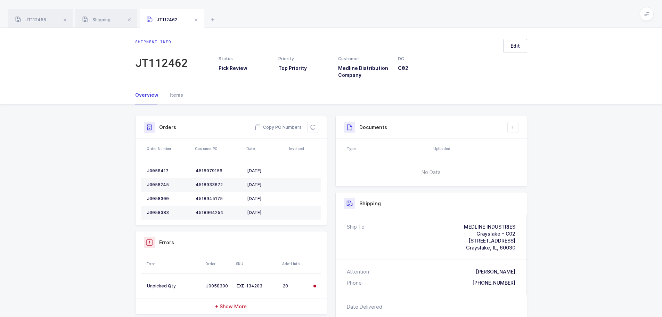
click at [584, 174] on div "Shipment Info Shipment Number JT112462 Status Pick Review Priority Top Priority…" at bounding box center [331, 273] width 662 height 337
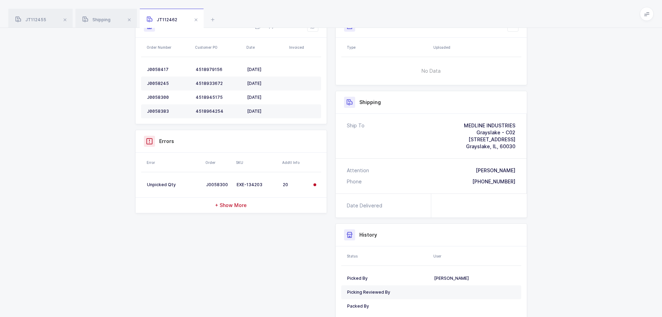
scroll to position [104, 0]
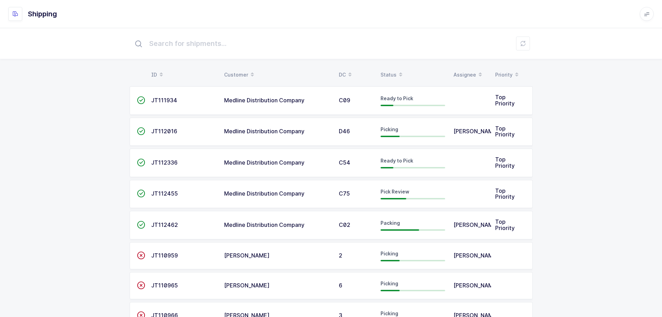
click at [386, 71] on div "Status" at bounding box center [412, 75] width 65 height 12
click at [387, 72] on div "Status" at bounding box center [412, 75] width 65 height 12
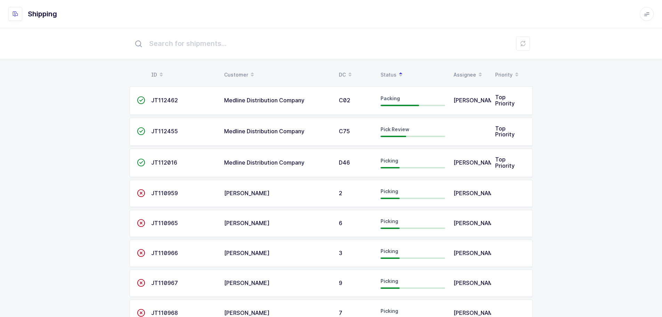
drag, startPoint x: 63, startPoint y: 140, endPoint x: 61, endPoint y: 66, distance: 74.0
click at [63, 135] on div "ID Customer DC Status Assignee Priority  JT112462 Medline Distribution Company…" at bounding box center [331, 231] width 662 height 407
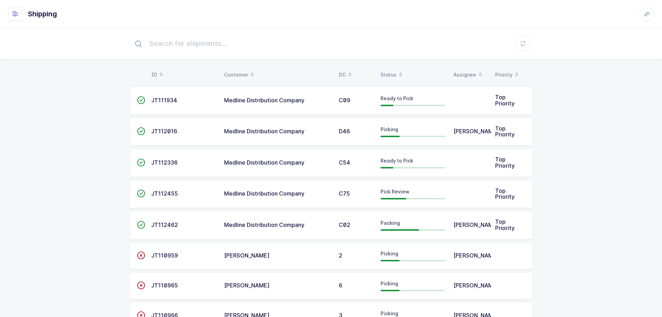
click at [397, 72] on span at bounding box center [400, 75] width 8 height 12
click at [394, 76] on div "Status" at bounding box center [412, 75] width 65 height 12
click at [389, 70] on div "Status" at bounding box center [412, 75] width 65 height 12
click at [391, 76] on div "Status" at bounding box center [412, 75] width 65 height 12
